Goal: Transaction & Acquisition: Purchase product/service

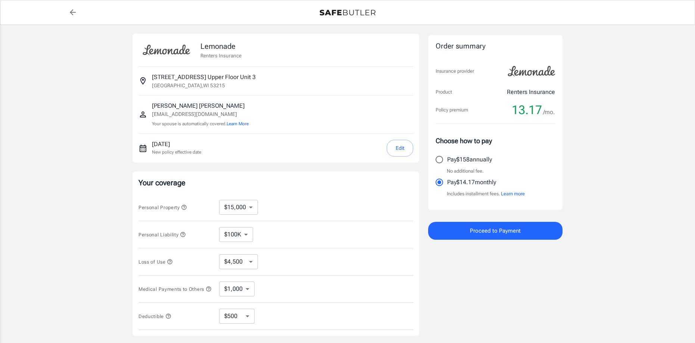
select select "15000"
select select "500"
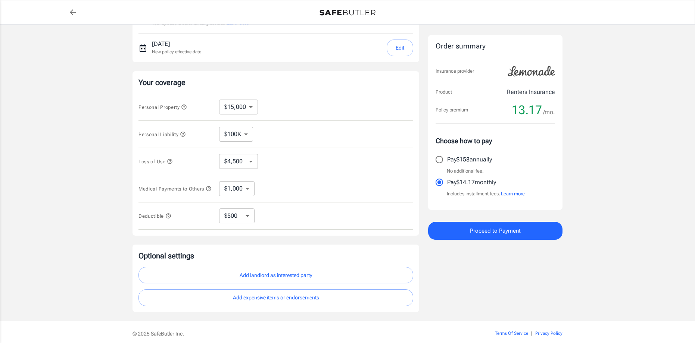
scroll to position [134, 0]
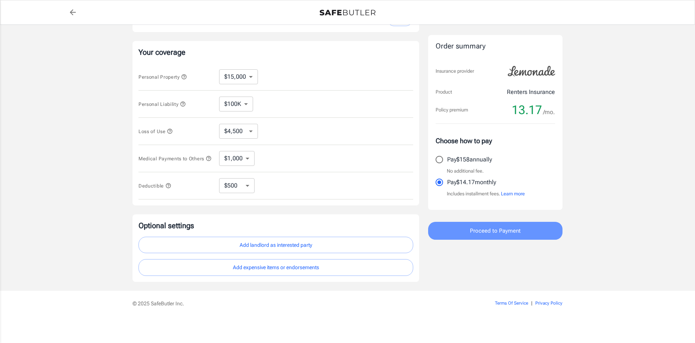
click at [473, 230] on span "Proceed to Payment" at bounding box center [495, 231] width 51 height 10
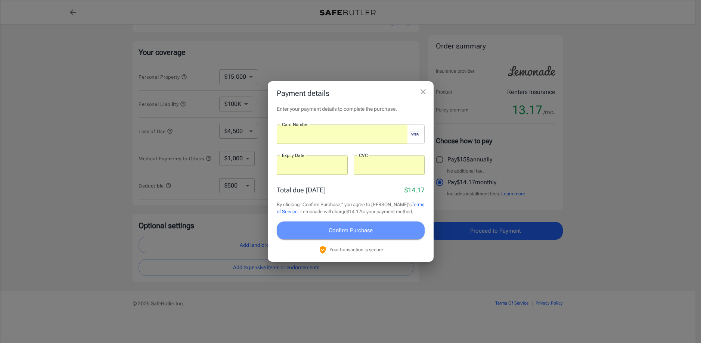
click at [340, 232] on span "Confirm Purchase" at bounding box center [350, 231] width 44 height 10
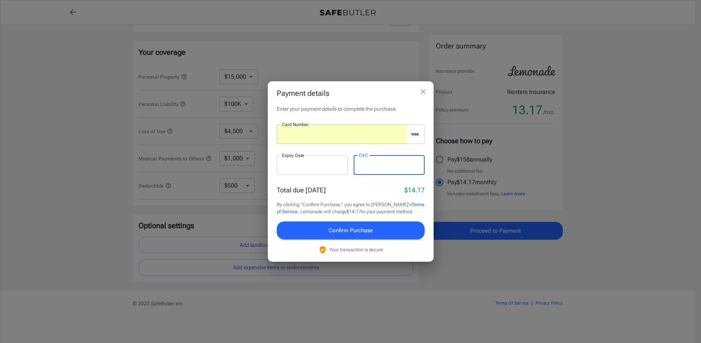
click at [339, 228] on span "Confirm Purchase" at bounding box center [350, 231] width 44 height 10
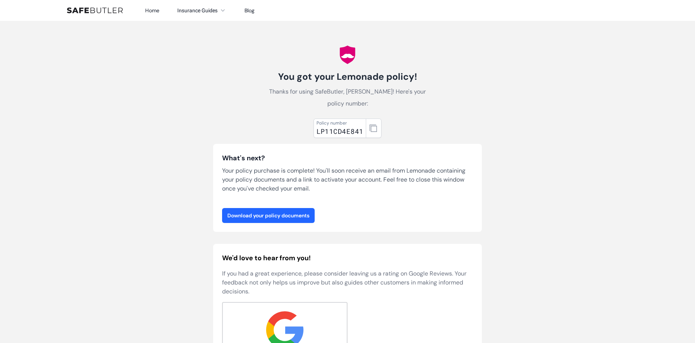
click at [285, 218] on link "Download your policy documents" at bounding box center [268, 215] width 93 height 15
